Goal: Transaction & Acquisition: Book appointment/travel/reservation

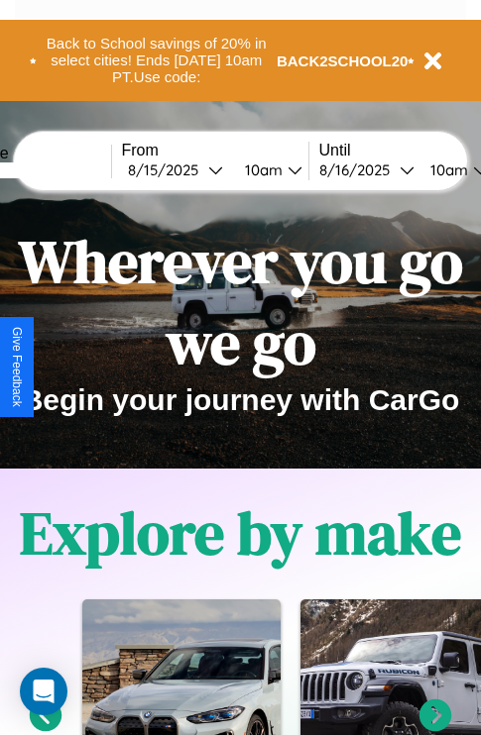
click at [66, 169] on input "text" at bounding box center [36, 171] width 149 height 16
type input "*********"
click at [198, 169] on div "8 / 15 / 2025" at bounding box center [168, 170] width 80 height 19
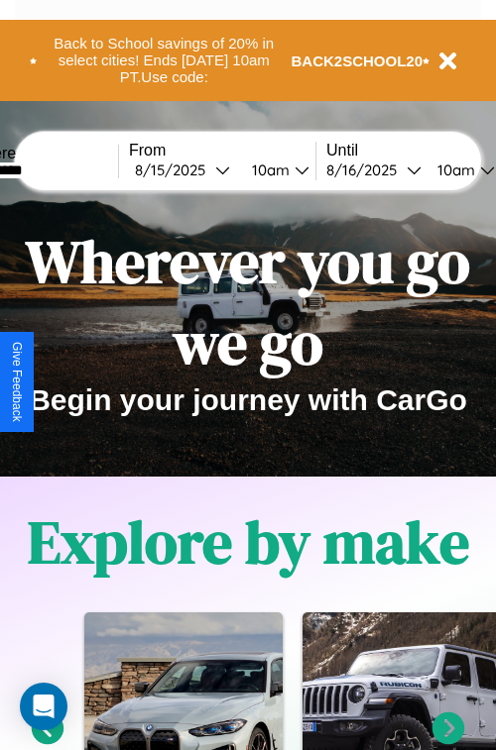
select select "*"
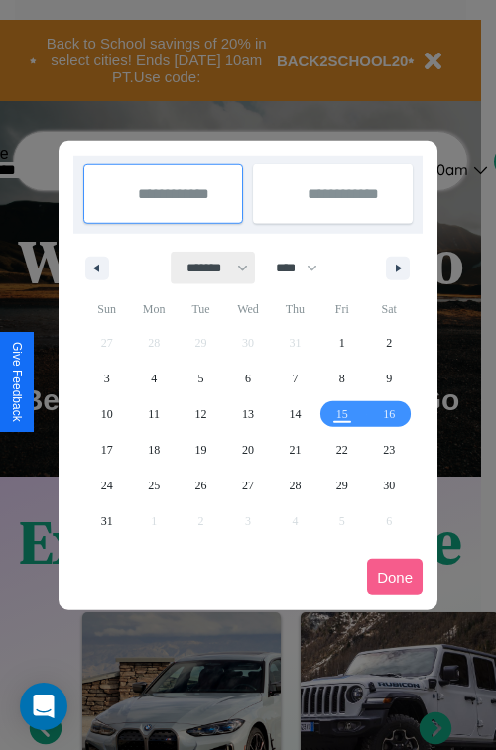
click at [208, 268] on select "******* ******** ***** ***** *** **** **** ****** ********* ******* ******** **…" at bounding box center [213, 268] width 84 height 33
click at [305, 268] on select "**** **** **** **** **** **** **** **** **** **** **** **** **** **** **** ****…" at bounding box center [295, 268] width 59 height 33
select select "****"
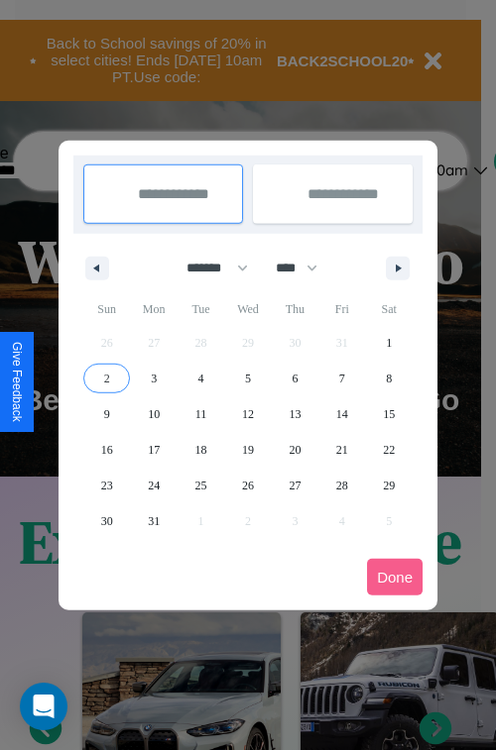
click at [106, 378] on span "2" at bounding box center [107, 379] width 6 height 36
type input "**********"
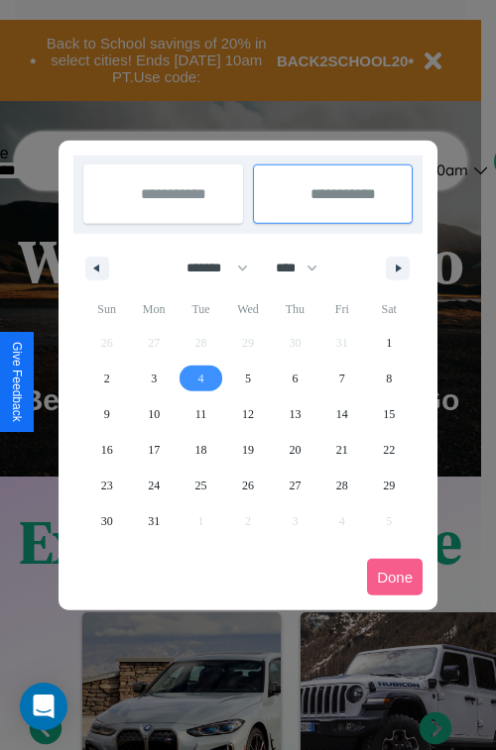
click at [200, 378] on span "4" at bounding box center [201, 379] width 6 height 36
type input "**********"
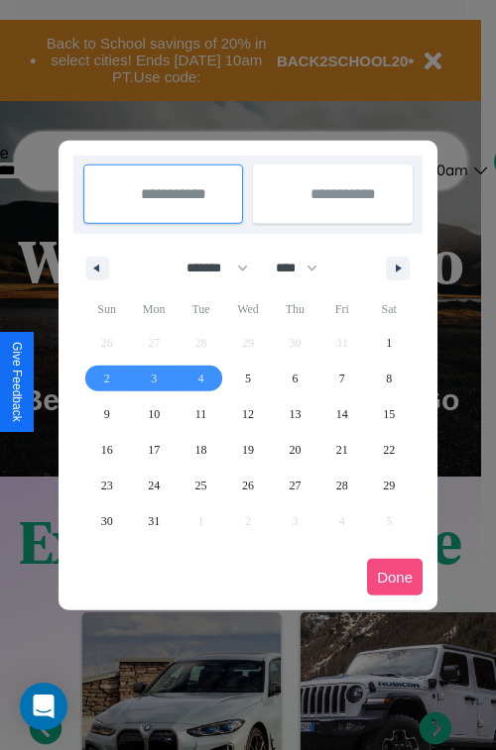
click at [394, 577] on button "Done" at bounding box center [395, 577] width 56 height 37
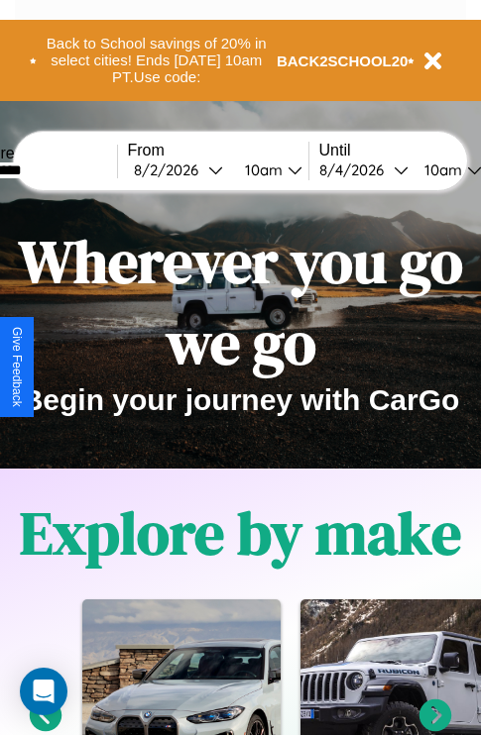
click at [284, 169] on div "10am" at bounding box center [261, 170] width 53 height 19
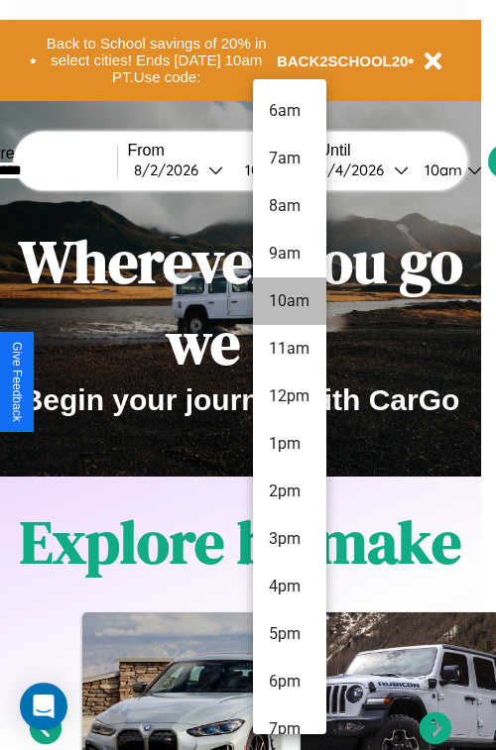
click at [288, 301] on li "10am" at bounding box center [289, 302] width 73 height 48
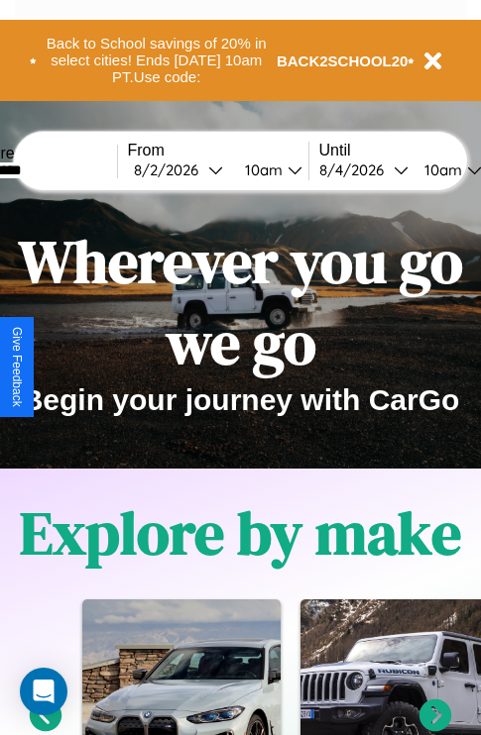
click at [465, 169] on div "10am" at bounding box center [440, 170] width 53 height 19
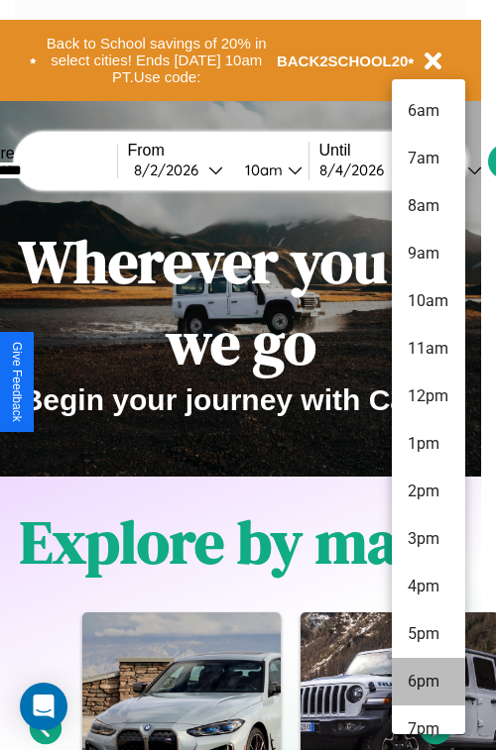
click at [427, 682] on li "6pm" at bounding box center [427, 682] width 73 height 48
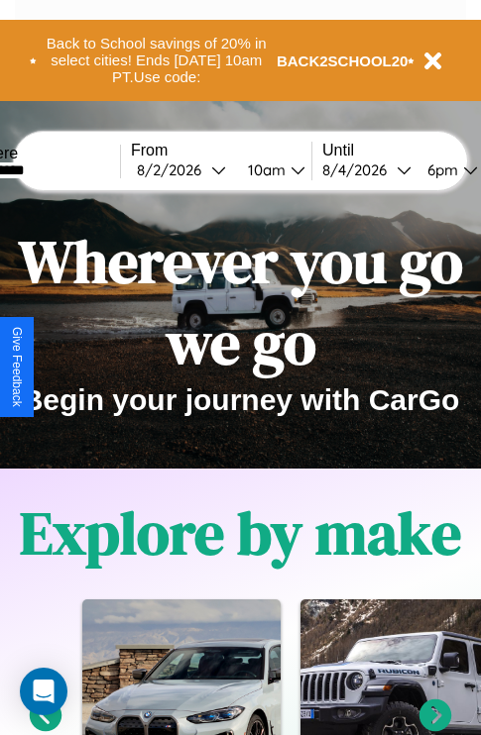
scroll to position [0, 64]
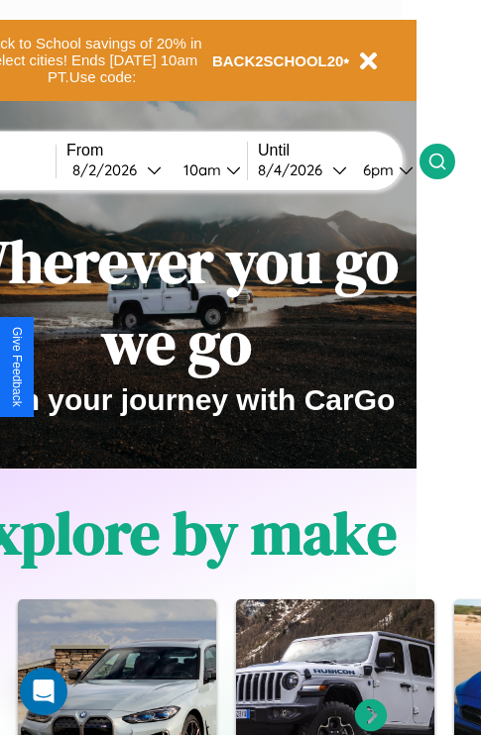
click at [447, 161] on icon at bounding box center [437, 162] width 20 height 20
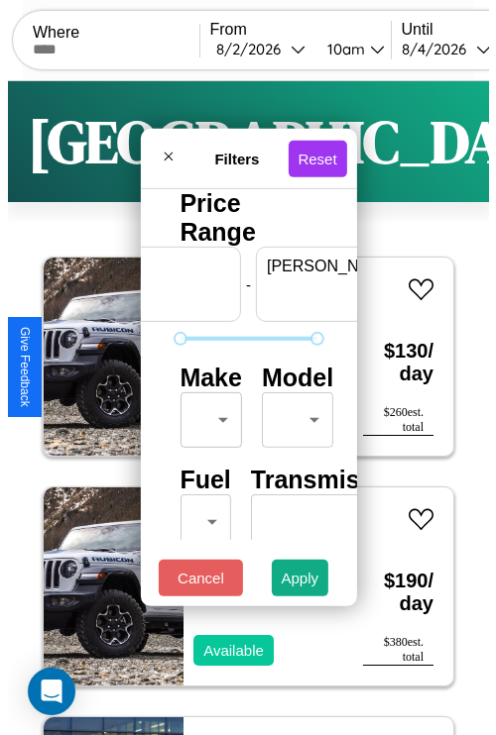
scroll to position [0, 123]
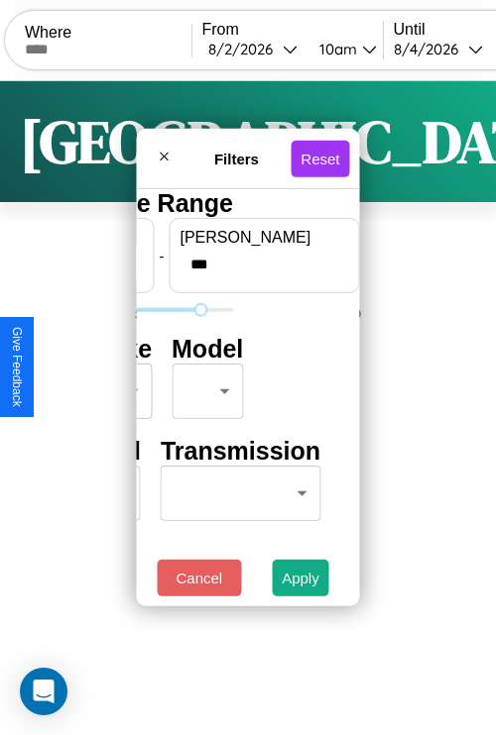
type input "***"
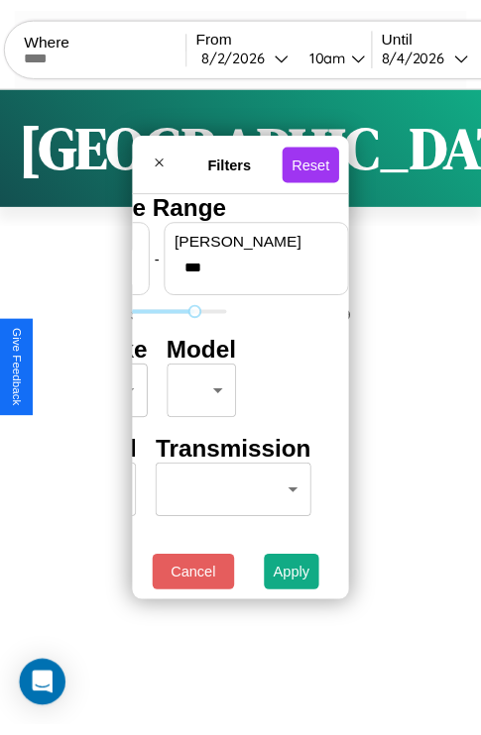
scroll to position [0, 0]
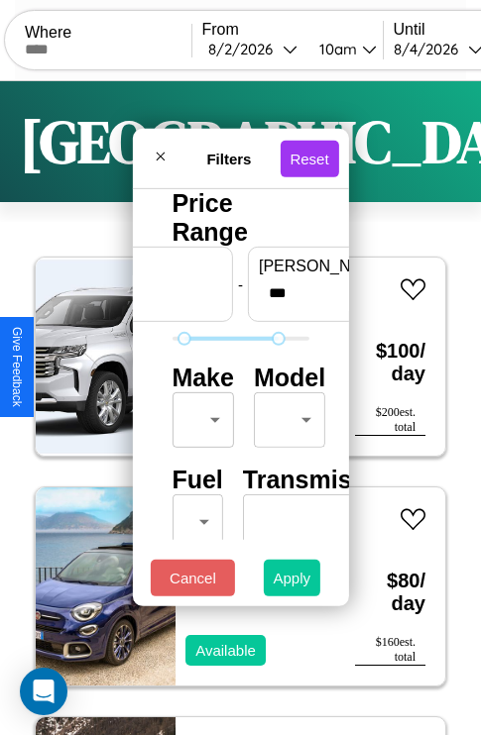
type input "**"
click at [292, 583] on button "Apply" at bounding box center [292, 578] width 57 height 37
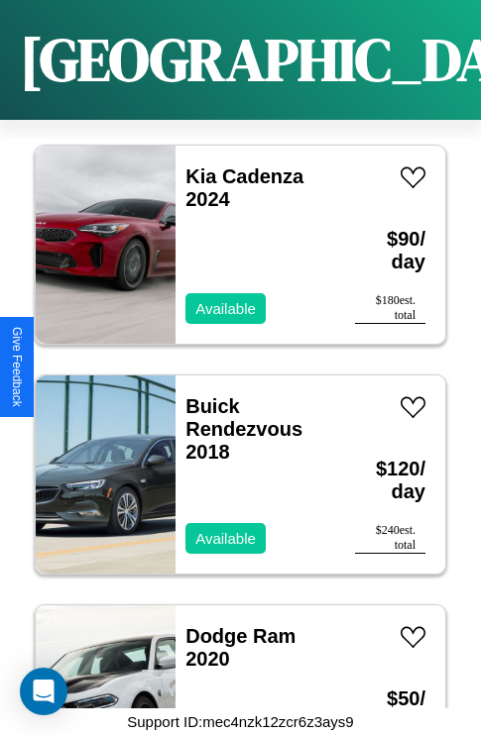
scroll to position [10191, 0]
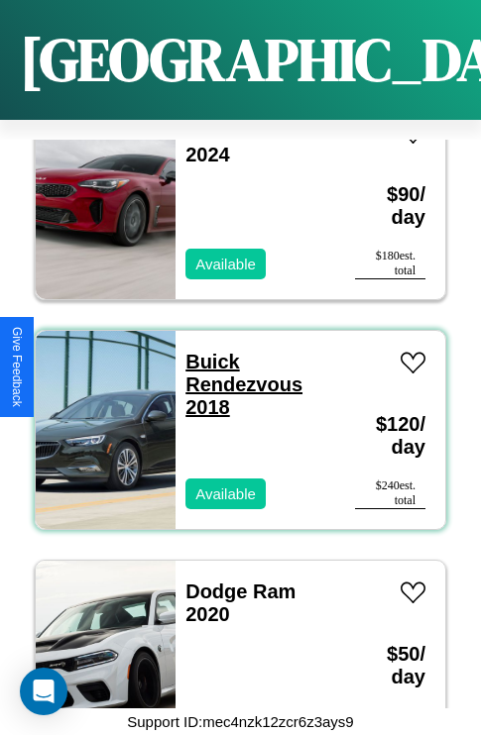
click at [206, 351] on link "Buick Rendezvous 2018" at bounding box center [243, 384] width 117 height 67
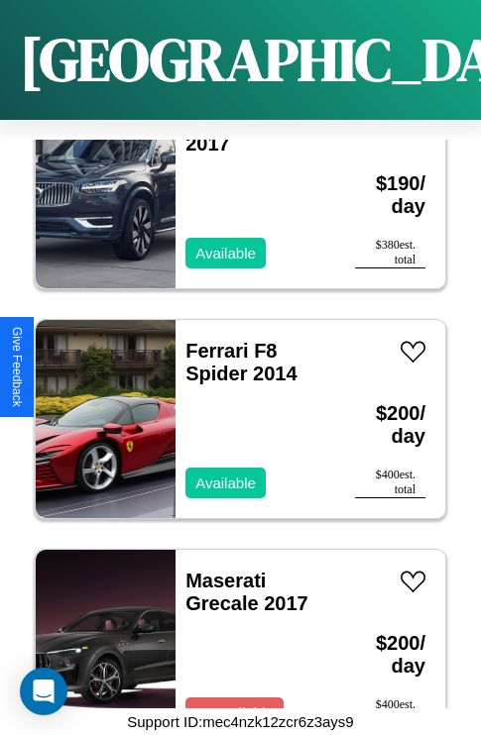
scroll to position [534, 0]
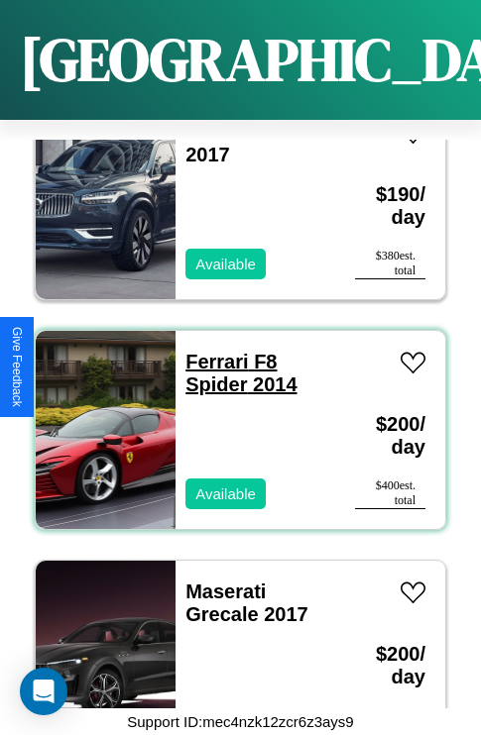
click at [210, 351] on link "Ferrari F8 Spider 2014" at bounding box center [240, 373] width 111 height 45
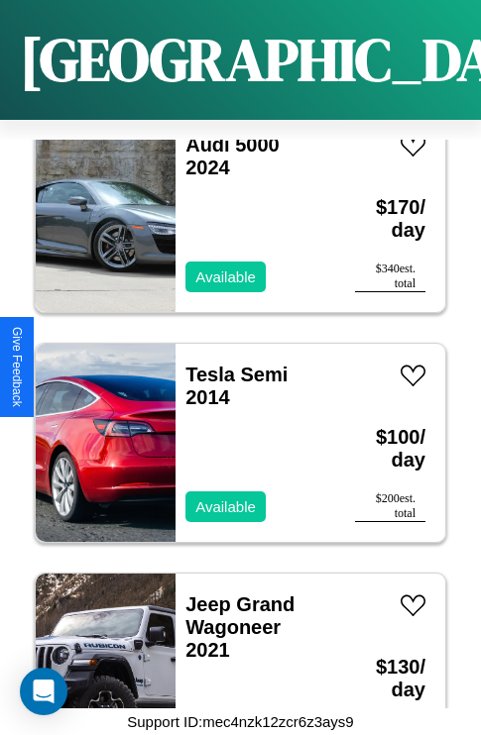
scroll to position [12721, 0]
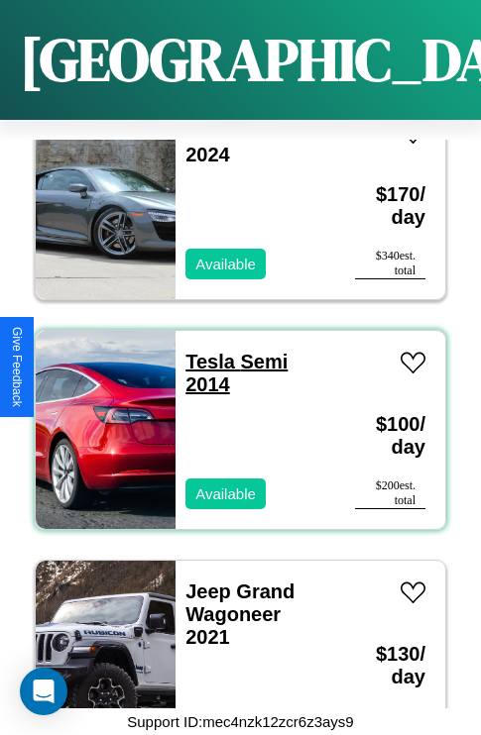
click at [204, 351] on link "Tesla Semi 2014" at bounding box center [236, 373] width 102 height 45
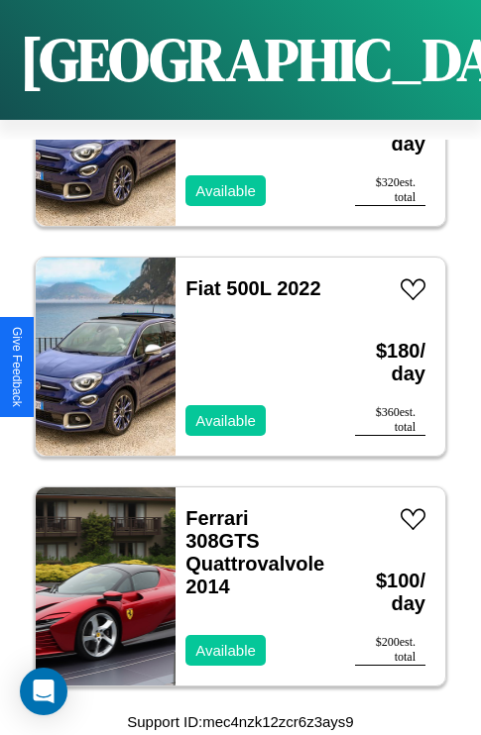
scroll to position [5363, 0]
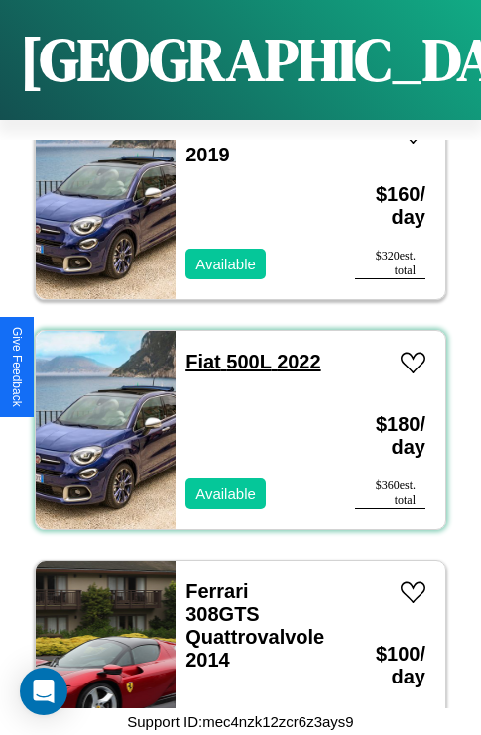
click at [196, 351] on link "Fiat 500L 2022" at bounding box center [252, 362] width 135 height 22
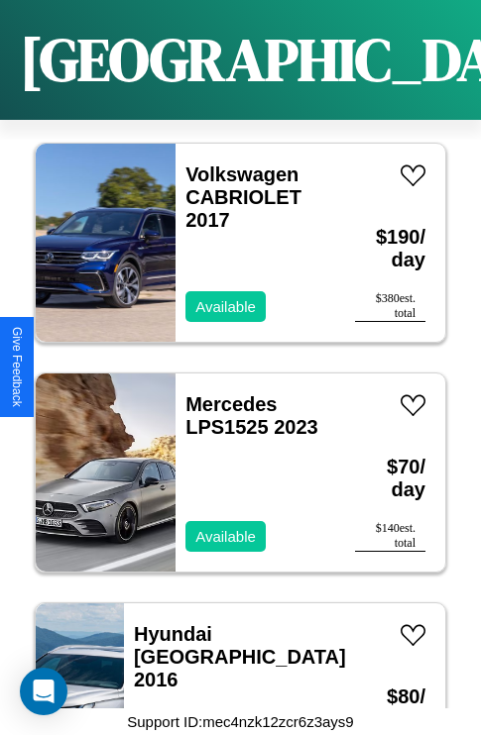
scroll to position [15020, 0]
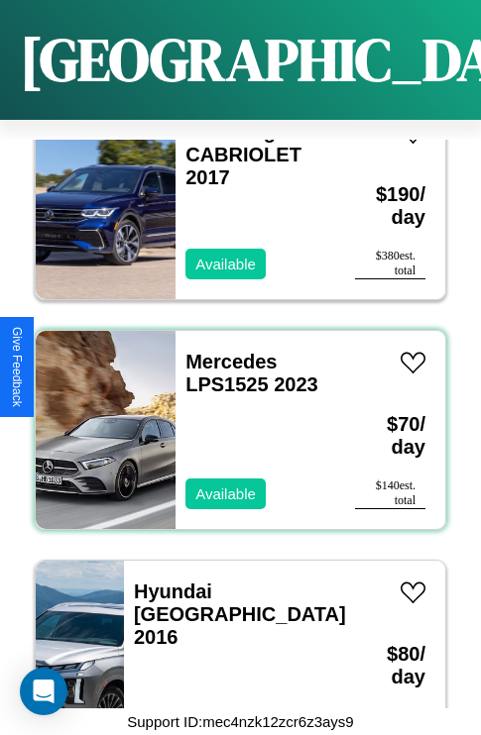
click at [233, 418] on div "Mercedes LPS1525 2023 Available" at bounding box center [255, 430] width 160 height 198
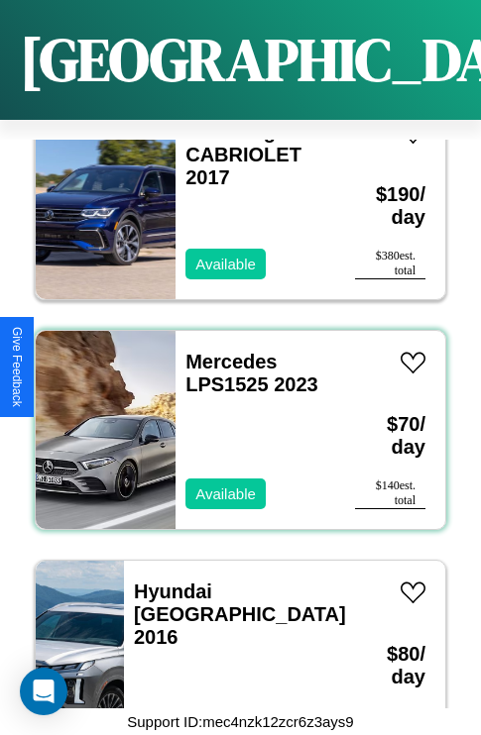
click at [233, 418] on div "Mercedes LPS1525 2023 Available" at bounding box center [255, 430] width 160 height 198
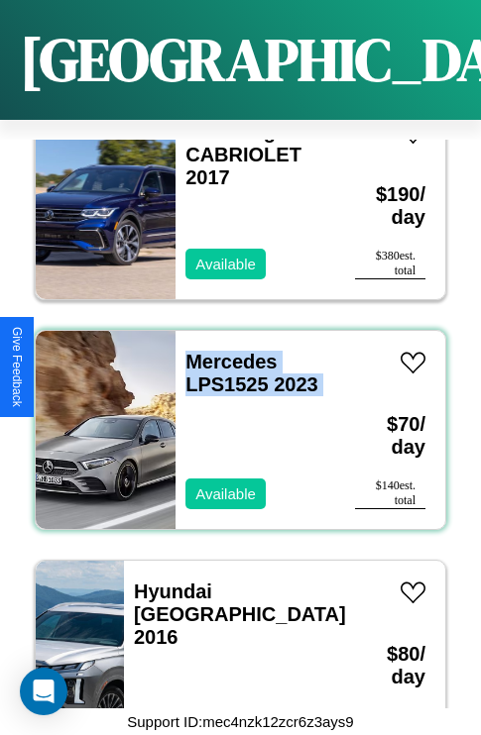
click at [233, 418] on div "Mercedes LPS1525 2023 Available" at bounding box center [255, 430] width 160 height 198
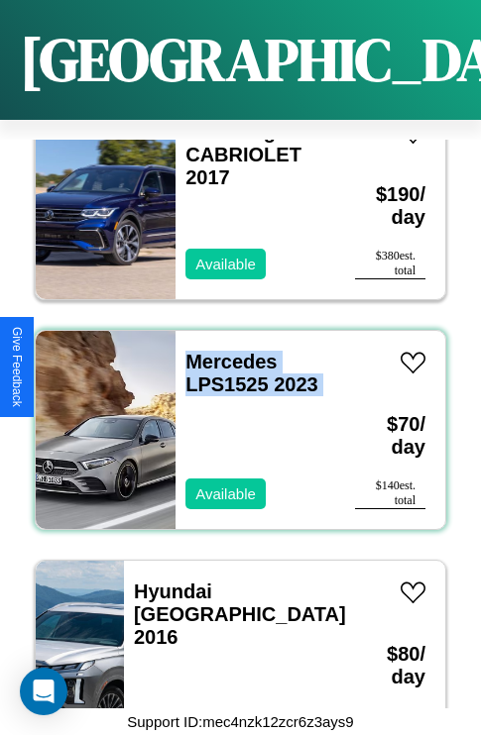
click at [233, 418] on div "Mercedes LPS1525 2023 Available" at bounding box center [255, 430] width 160 height 198
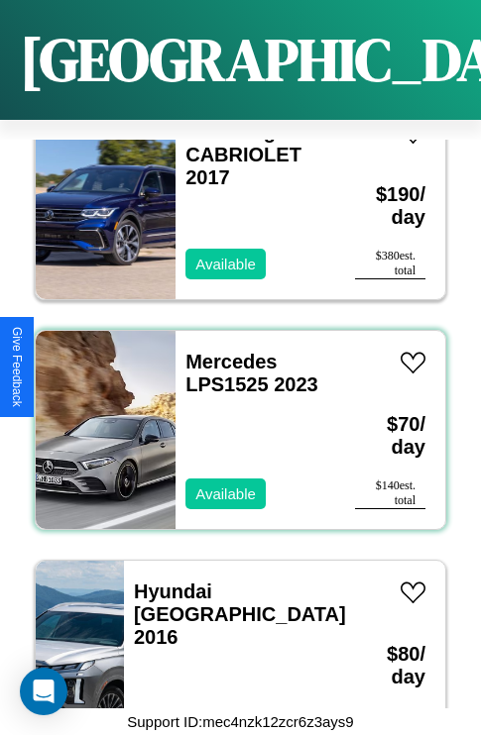
click at [233, 418] on div "Mercedes LPS1525 2023 Available" at bounding box center [255, 430] width 160 height 198
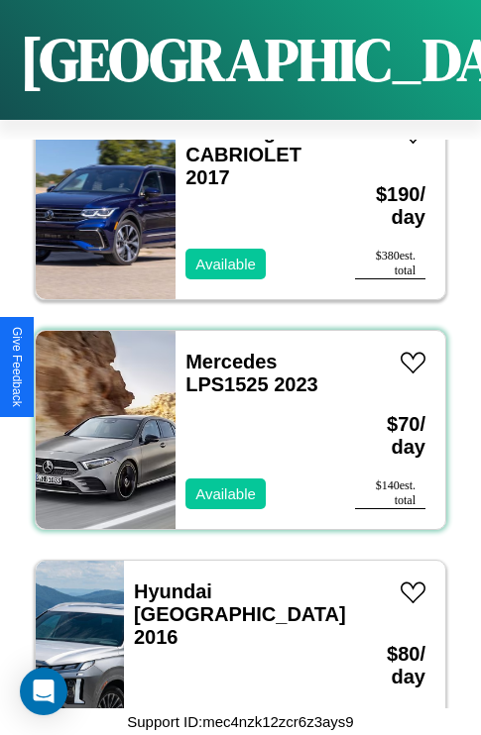
click at [233, 418] on div "Mercedes LPS1525 2023 Available" at bounding box center [255, 430] width 160 height 198
click at [225, 351] on link "Mercedes LPS1525 2023" at bounding box center [251, 373] width 132 height 45
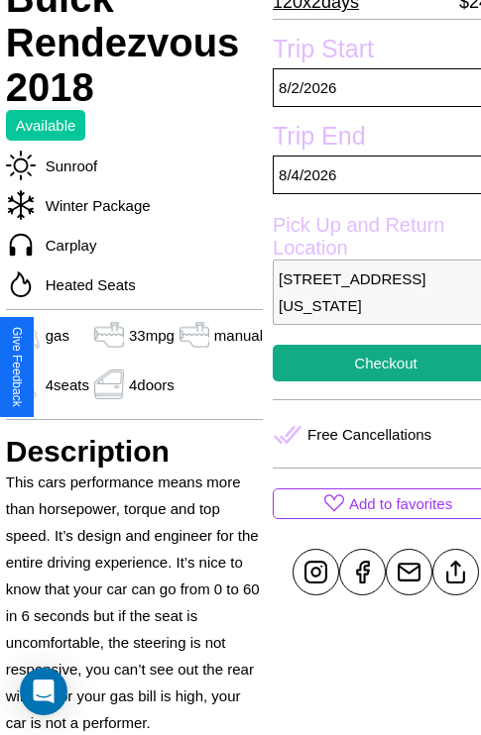
scroll to position [493, 67]
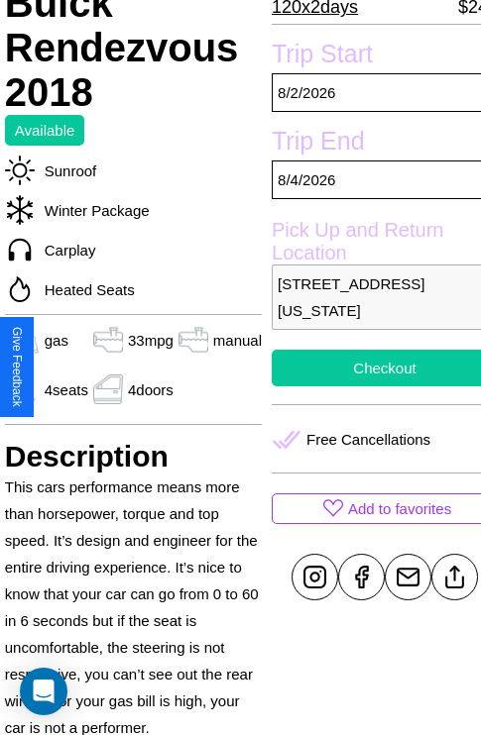
click at [368, 368] on button "Checkout" at bounding box center [385, 368] width 226 height 37
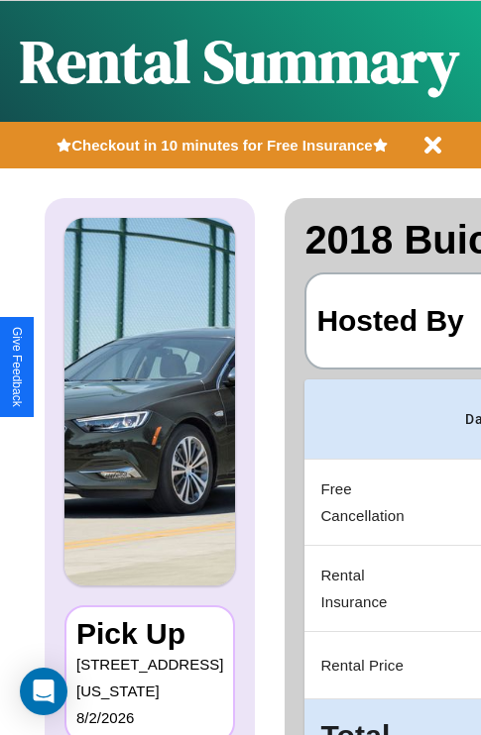
scroll to position [0, 375]
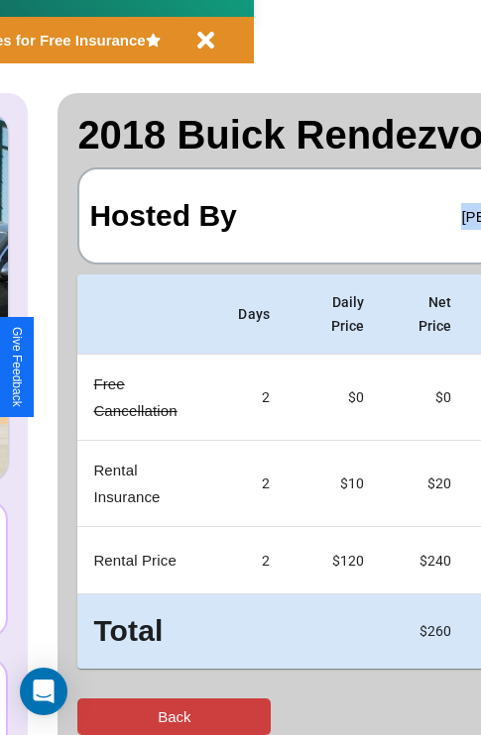
click at [96, 717] on button "Back" at bounding box center [173, 717] width 193 height 37
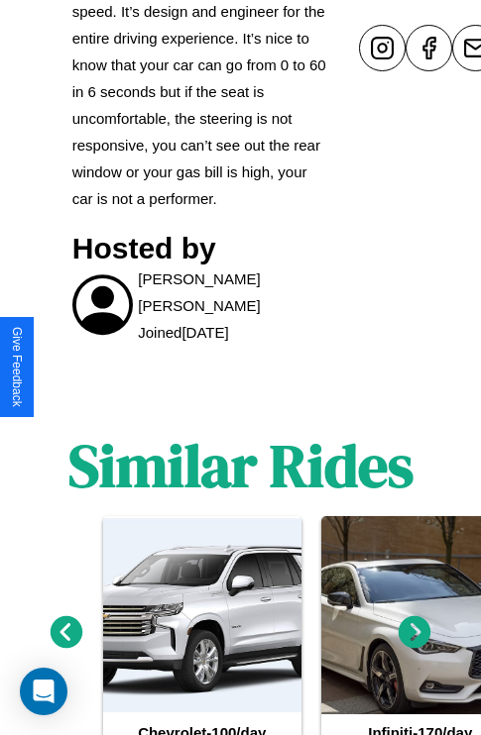
scroll to position [1103, 0]
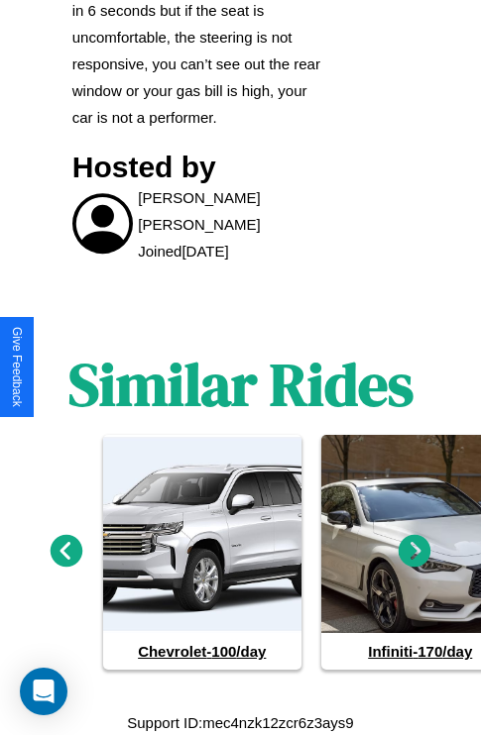
click at [414, 551] on icon at bounding box center [414, 551] width 33 height 33
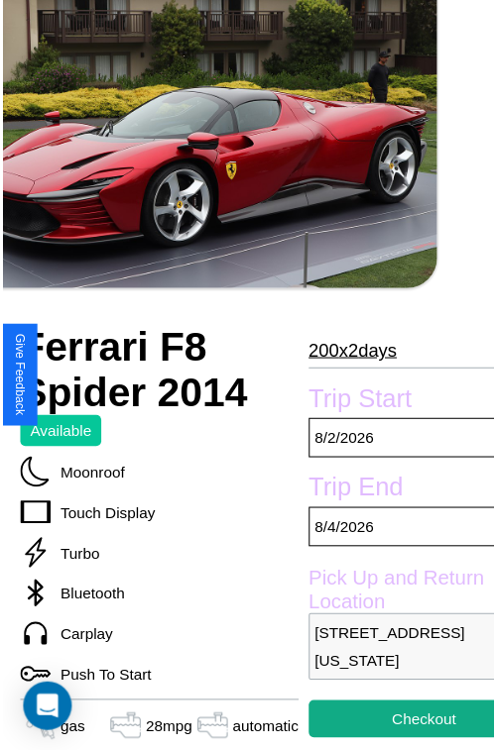
scroll to position [178, 83]
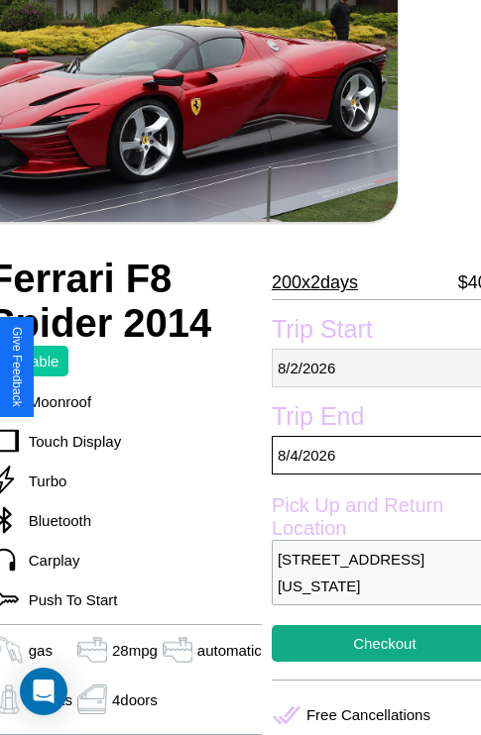
click at [368, 368] on p "8 / 2 / 2026" at bounding box center [385, 368] width 226 height 39
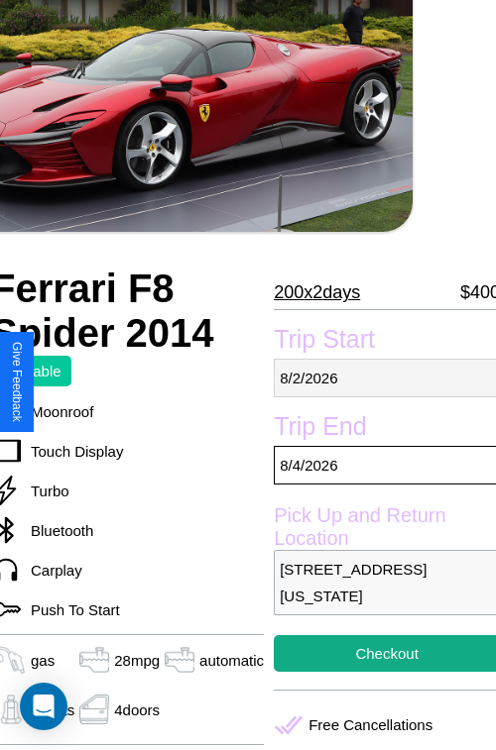
select select "*"
select select "****"
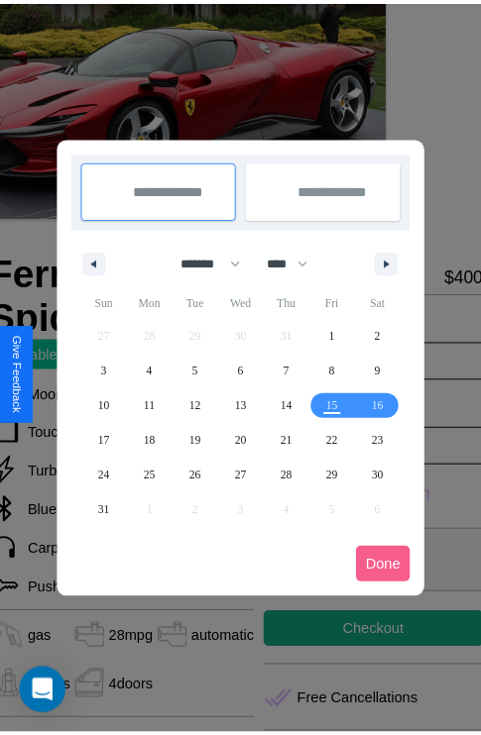
scroll to position [0, 83]
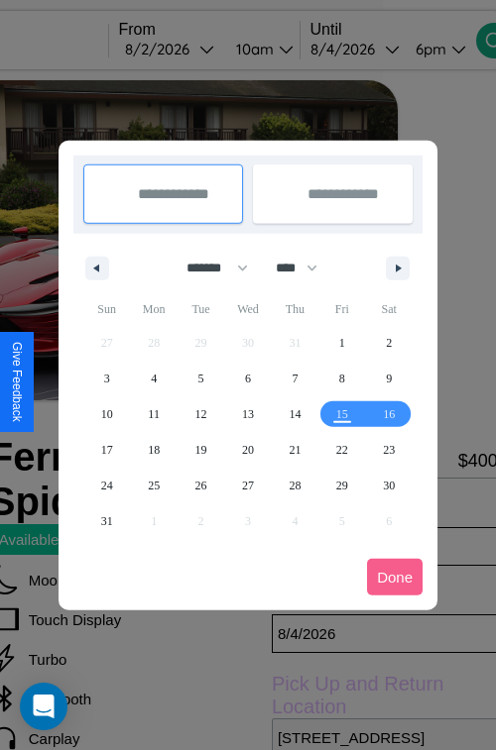
click at [200, 49] on div at bounding box center [248, 375] width 496 height 750
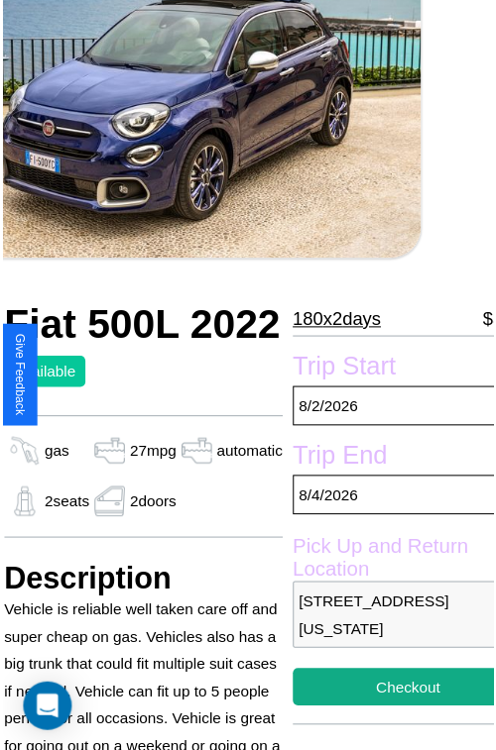
scroll to position [219, 83]
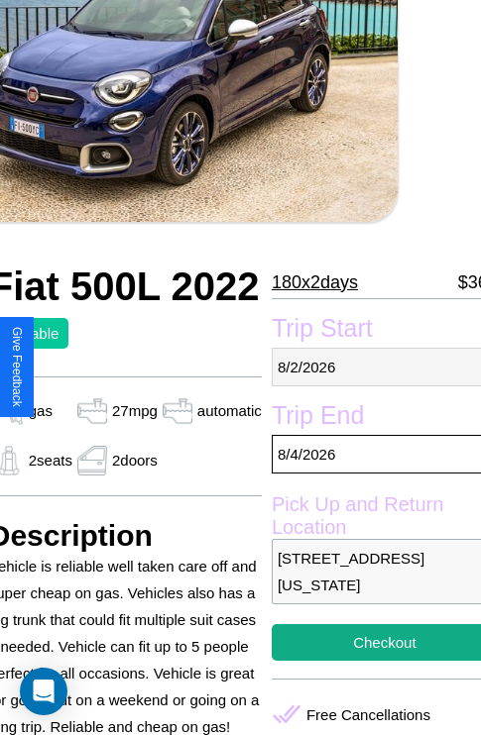
click at [368, 367] on p "8 / 2 / 2026" at bounding box center [385, 367] width 226 height 39
select select "*"
select select "****"
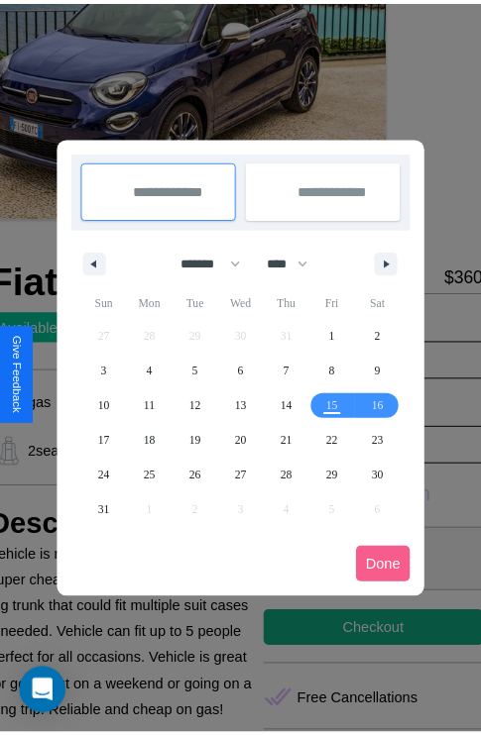
scroll to position [0, 83]
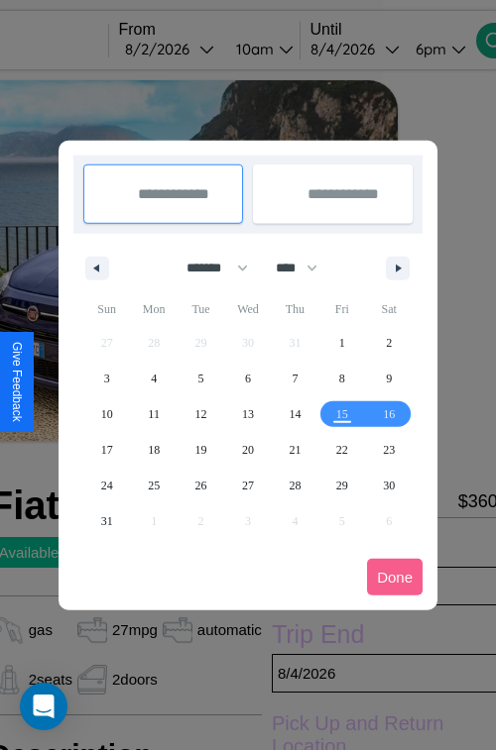
click at [200, 49] on div at bounding box center [248, 375] width 496 height 750
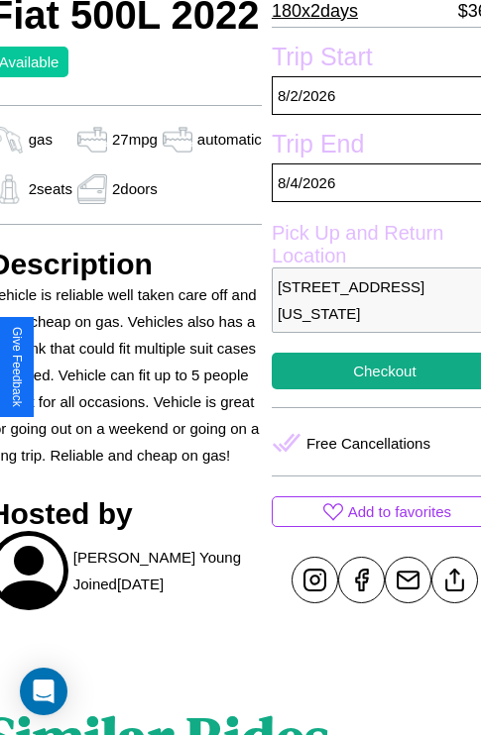
scroll to position [495, 83]
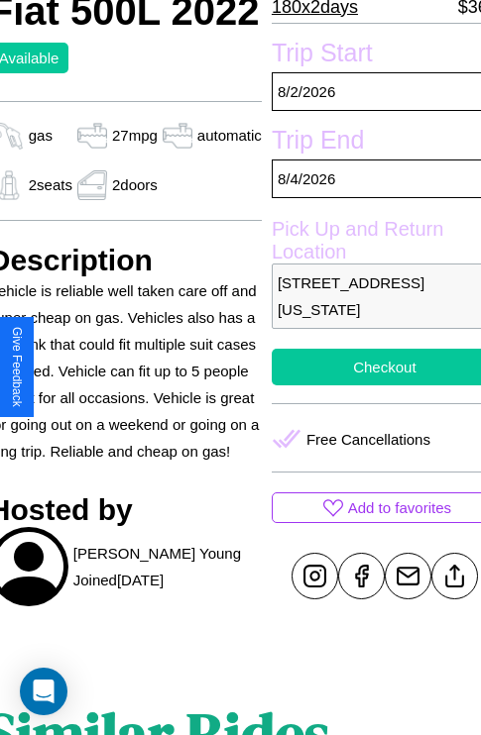
click at [368, 367] on button "Checkout" at bounding box center [385, 367] width 226 height 37
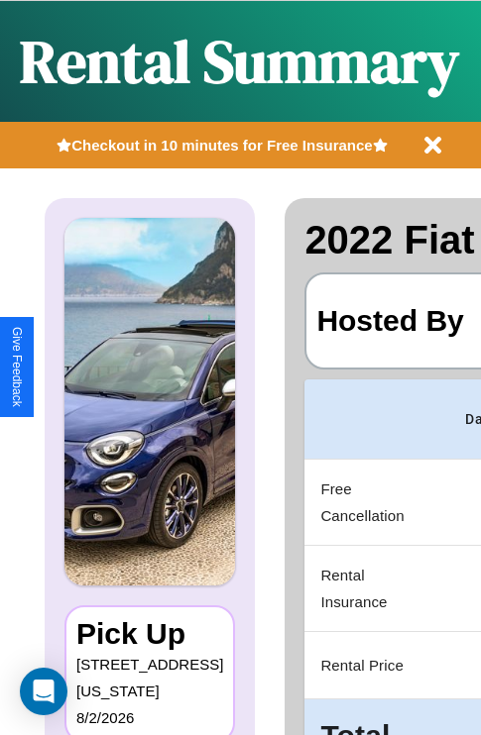
scroll to position [0, 375]
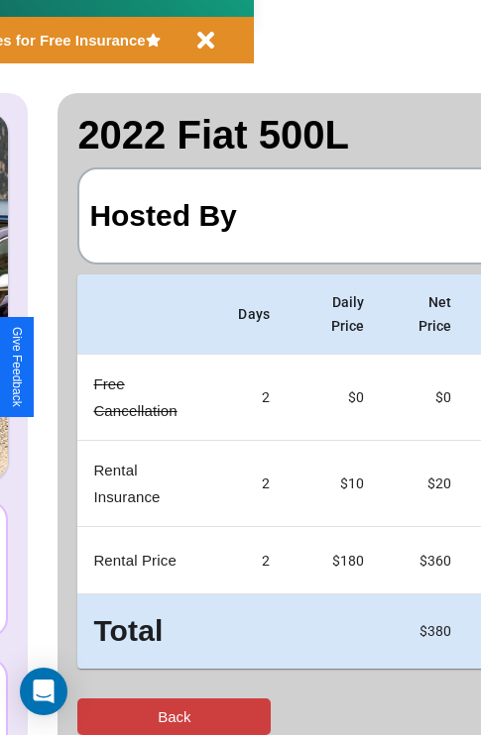
click at [96, 717] on button "Back" at bounding box center [173, 717] width 193 height 37
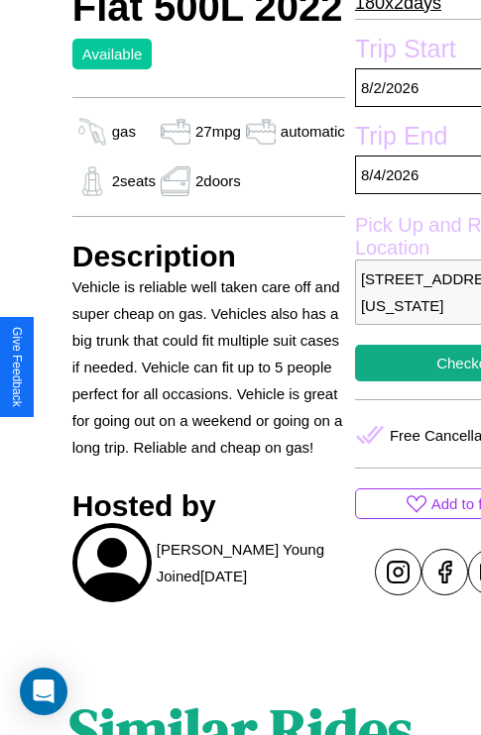
scroll to position [514, 0]
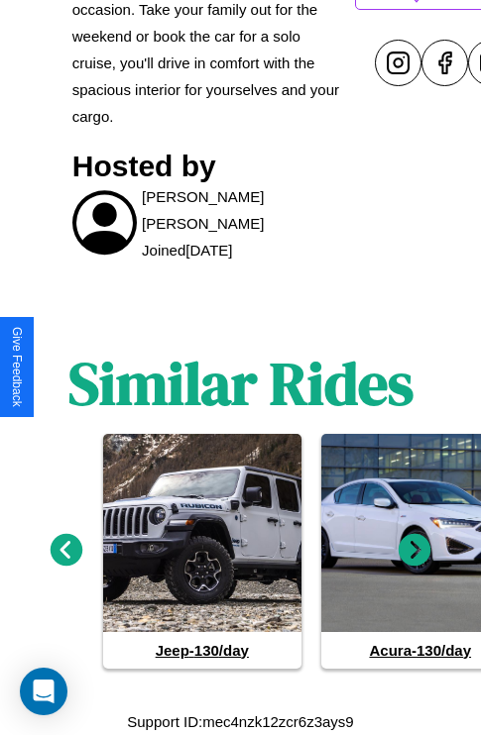
scroll to position [961, 0]
click at [65, 551] on icon at bounding box center [67, 549] width 33 height 33
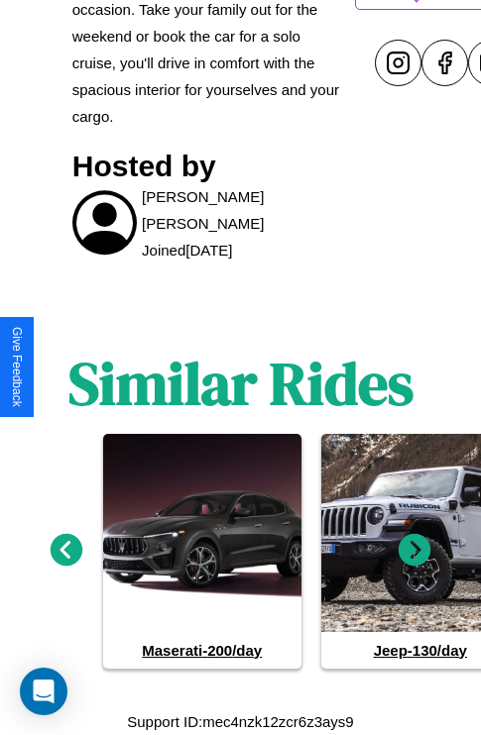
click at [414, 551] on icon at bounding box center [414, 549] width 33 height 33
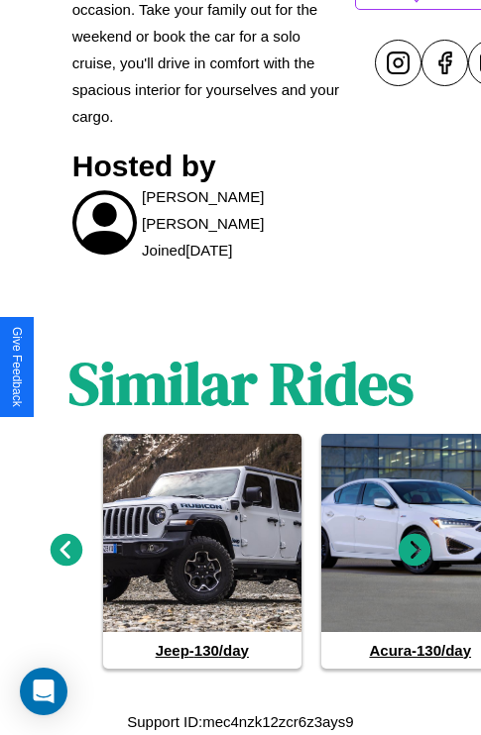
click at [65, 551] on icon at bounding box center [67, 549] width 33 height 33
